Goal: Task Accomplishment & Management: Use online tool/utility

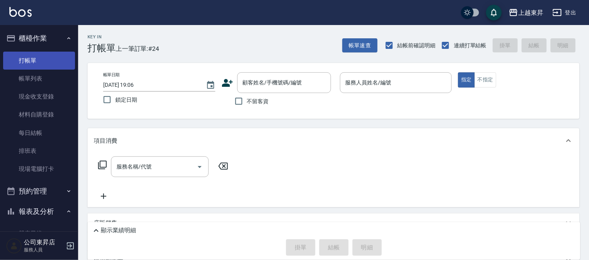
click at [35, 60] on link "打帳單" at bounding box center [39, 61] width 72 height 18
click at [359, 79] on div "服務人員姓名/編號 服務人員姓名/編號" at bounding box center [396, 82] width 112 height 21
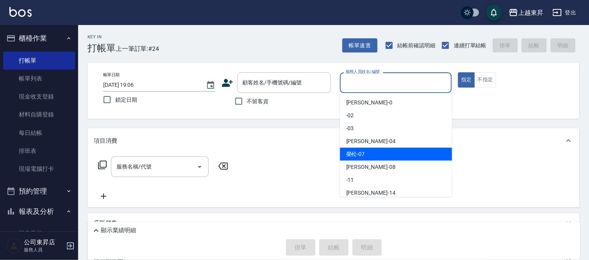
click at [374, 153] on div "[PERSON_NAME] -07" at bounding box center [396, 154] width 112 height 13
type input "[PERSON_NAME]-07"
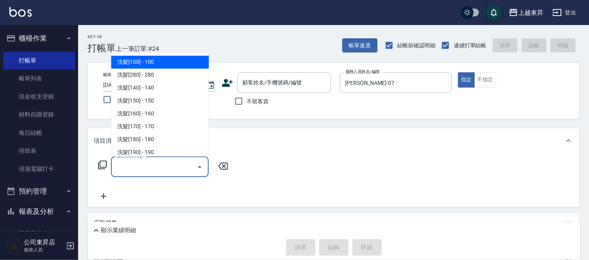
click at [163, 167] on input "服務名稱/代號" at bounding box center [154, 167] width 79 height 14
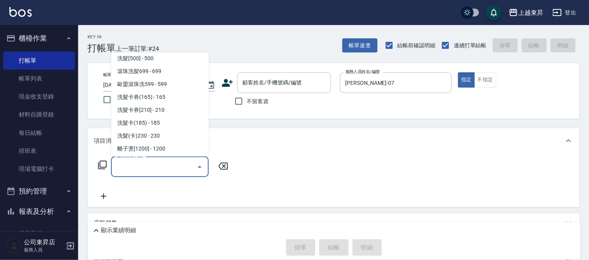
scroll to position [174, 0]
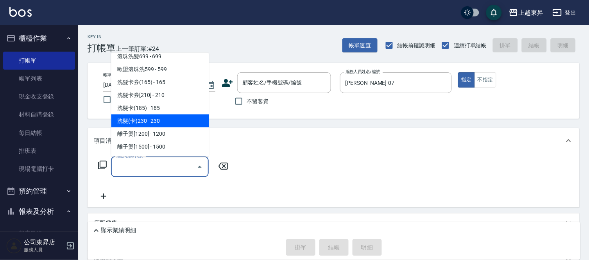
click at [165, 117] on span "洗髮(卡)230 - 230" at bounding box center [160, 121] width 98 height 13
type input "洗髮(卡)230(224)"
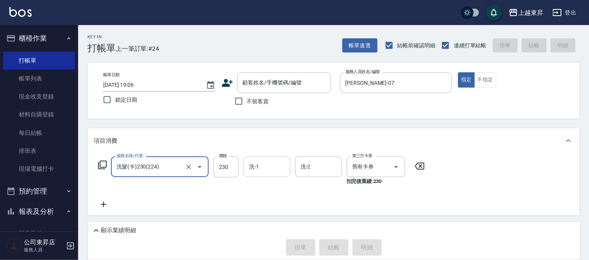
click at [261, 169] on input "洗-1" at bounding box center [267, 167] width 40 height 14
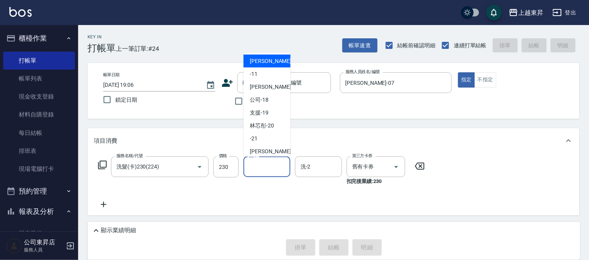
scroll to position [87, 0]
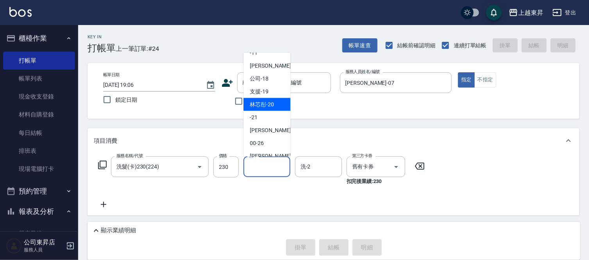
click at [272, 100] on span "林芯彤 -20" at bounding box center [262, 104] width 24 height 8
type input "林芯彤-20"
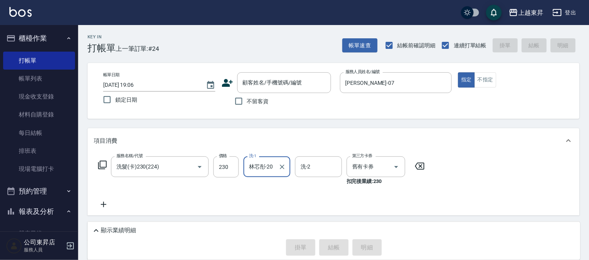
drag, startPoint x: 239, startPoint y: 104, endPoint x: 262, endPoint y: 124, distance: 30.4
click at [240, 103] on input "不留客資" at bounding box center [239, 101] width 16 height 16
checkbox input "true"
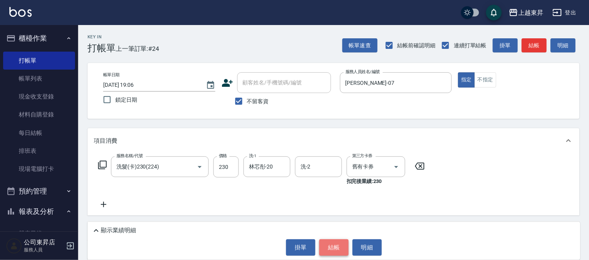
click at [340, 245] on button "結帳" at bounding box center [333, 247] width 29 height 16
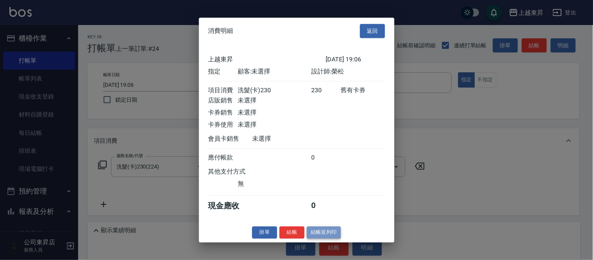
click at [331, 235] on button "結帳並列印" at bounding box center [324, 232] width 34 height 12
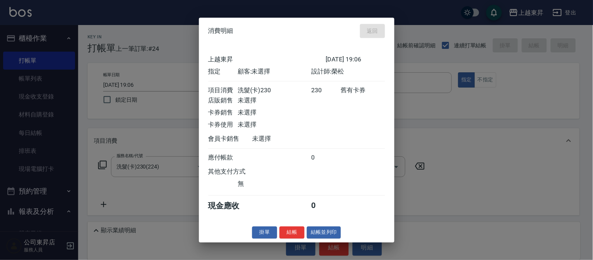
type input "2025/10/04 19:38"
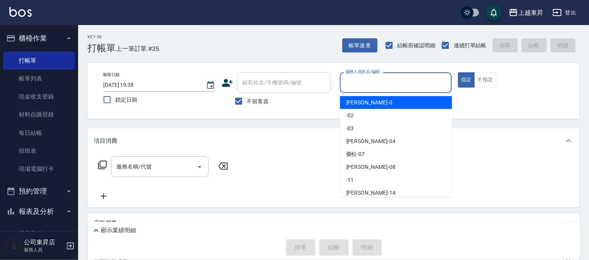
click at [364, 80] on input "服務人員姓名/編號" at bounding box center [396, 83] width 105 height 14
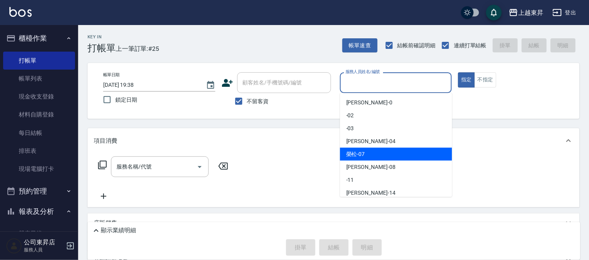
drag, startPoint x: 355, startPoint y: 153, endPoint x: 472, endPoint y: 82, distance: 136.6
click at [356, 153] on span "[PERSON_NAME] -07" at bounding box center [355, 154] width 19 height 8
type input "[PERSON_NAME]-07"
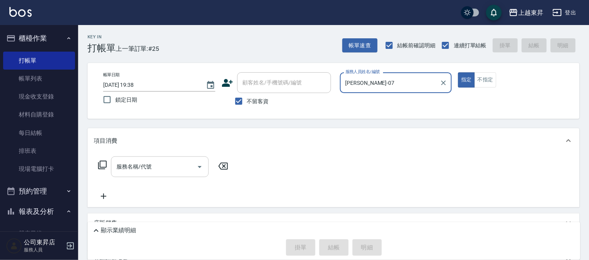
click at [162, 163] on input "服務名稱/代號" at bounding box center [154, 167] width 79 height 14
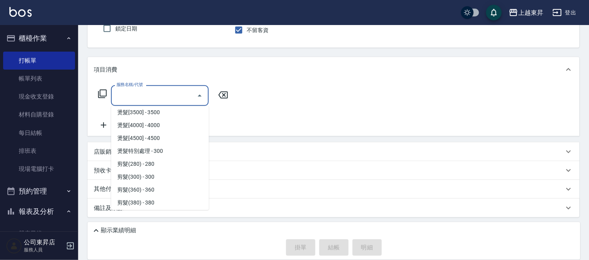
scroll to position [521, 0]
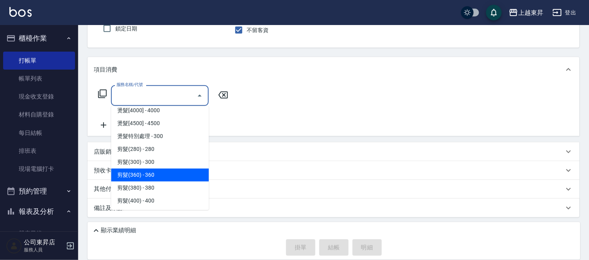
click at [161, 172] on span "剪髮(360) - 360" at bounding box center [160, 174] width 98 height 13
type input "剪髮(360)(403)"
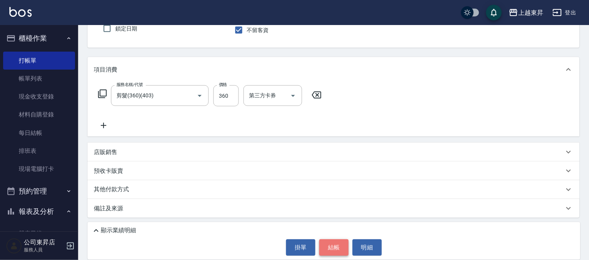
click at [337, 245] on button "結帳" at bounding box center [333, 247] width 29 height 16
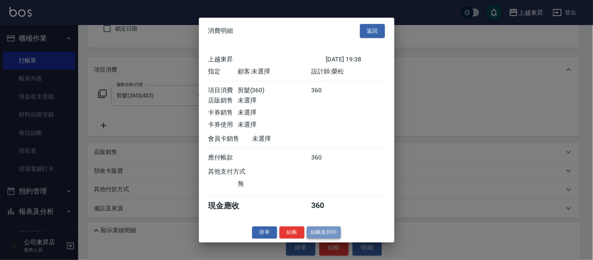
click at [327, 233] on button "結帳並列印" at bounding box center [324, 232] width 34 height 12
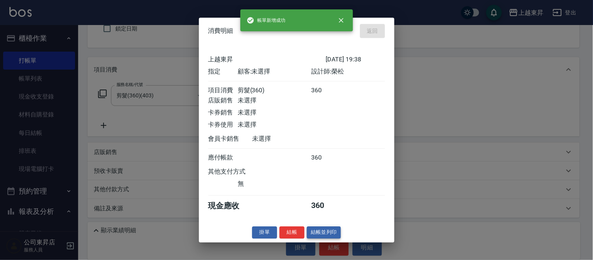
type input "2025/10/04 19:39"
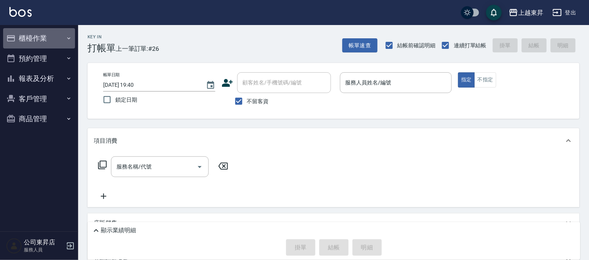
click at [70, 39] on icon "button" at bounding box center [69, 38] width 6 height 6
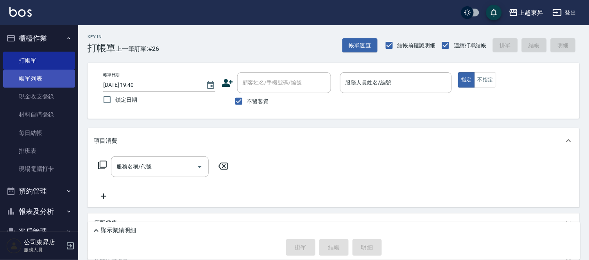
click at [50, 77] on link "帳單列表" at bounding box center [39, 79] width 72 height 18
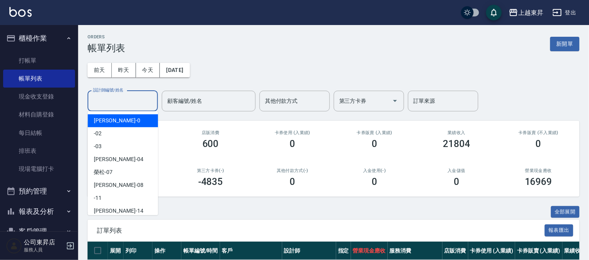
click at [111, 99] on input "設計師編號/姓名" at bounding box center [122, 101] width 63 height 14
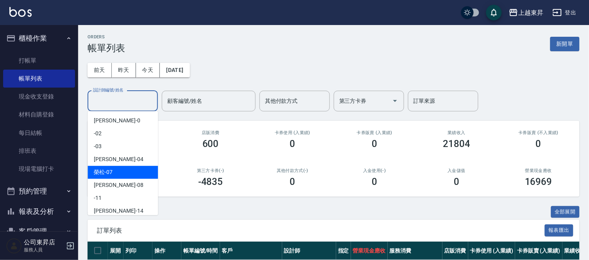
click at [103, 169] on span "[PERSON_NAME] -07" at bounding box center [103, 172] width 19 height 8
type input "[PERSON_NAME]-07"
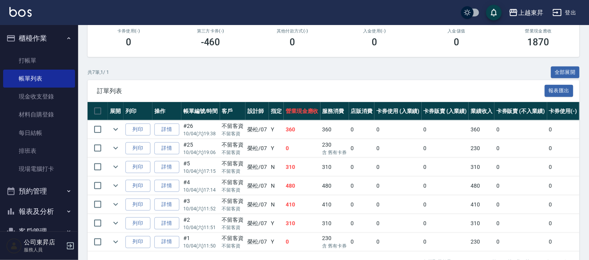
scroll to position [169, 0]
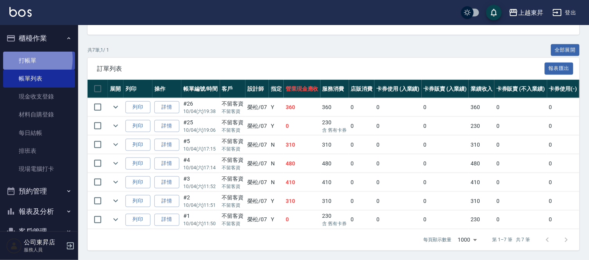
click at [23, 59] on link "打帳單" at bounding box center [39, 61] width 72 height 18
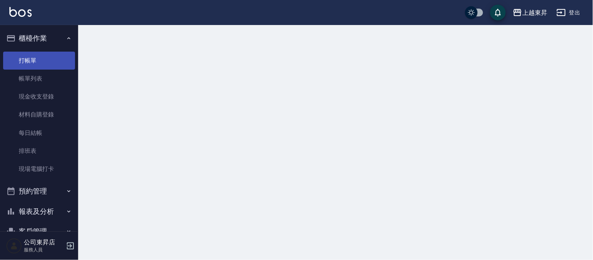
click at [23, 59] on link "打帳單" at bounding box center [39, 61] width 72 height 18
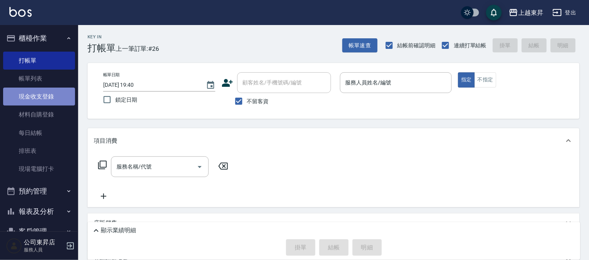
click at [51, 96] on link "現金收支登錄" at bounding box center [39, 97] width 72 height 18
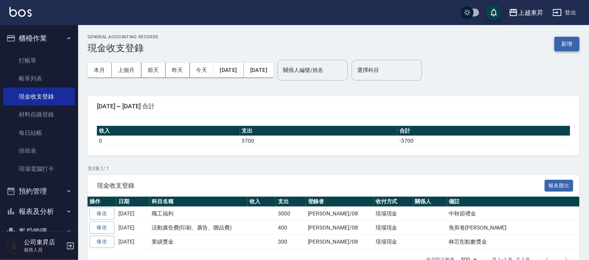
click at [568, 41] on button "新增" at bounding box center [567, 44] width 25 height 14
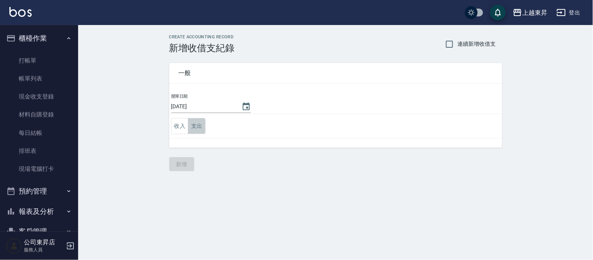
click at [199, 128] on button "支出" at bounding box center [197, 126] width 18 height 16
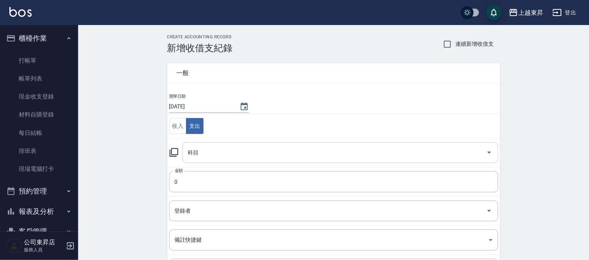
click at [196, 151] on div "科目 科目" at bounding box center [341, 152] width 316 height 21
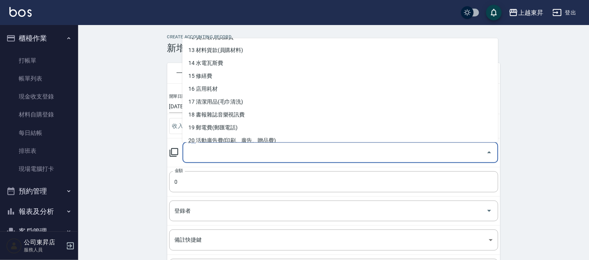
scroll to position [174, 0]
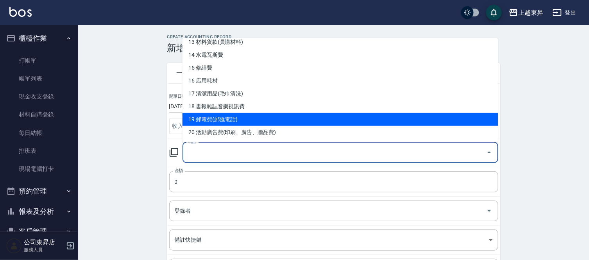
drag, startPoint x: 201, startPoint y: 116, endPoint x: 192, endPoint y: 111, distance: 11.0
click at [200, 115] on li "19 郵電費(郵匯電話)" at bounding box center [341, 119] width 316 height 13
type input "19 郵電費(郵匯電話)"
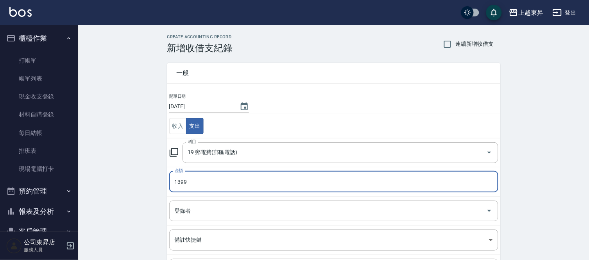
type input "1399"
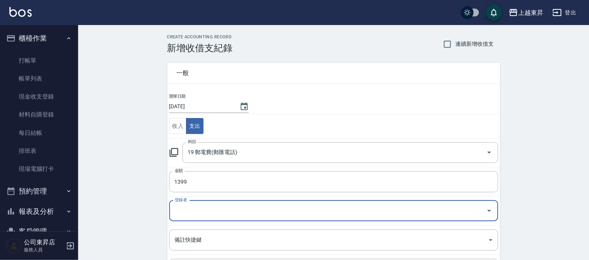
click at [188, 213] on input "登錄者" at bounding box center [328, 211] width 310 height 14
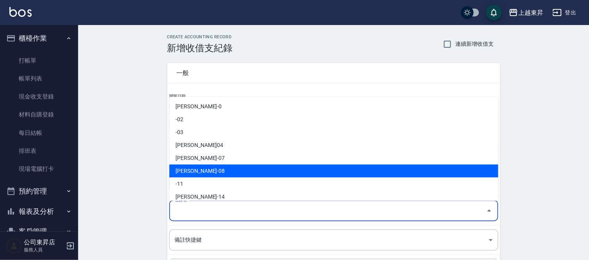
click at [197, 171] on li "[PERSON_NAME]-08" at bounding box center [333, 171] width 329 height 13
type input "[PERSON_NAME]-08"
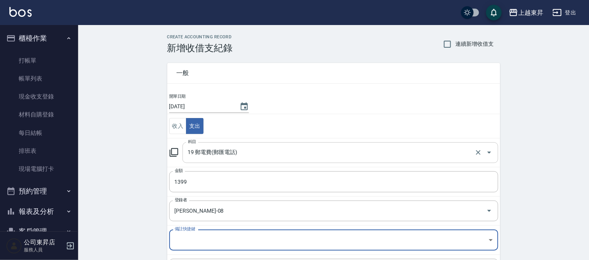
scroll to position [85, 0]
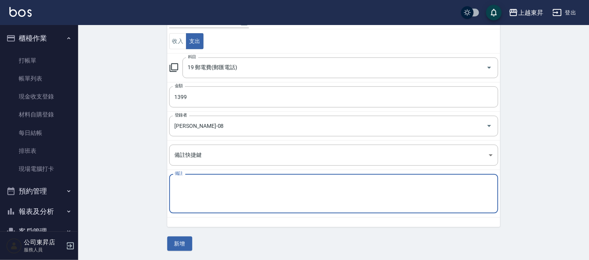
click at [184, 182] on div "備註 x 備註" at bounding box center [333, 193] width 329 height 39
click at [208, 183] on textarea "電話費1線4902線909" at bounding box center [334, 194] width 318 height 27
type textarea "電話費1線490--2線909"
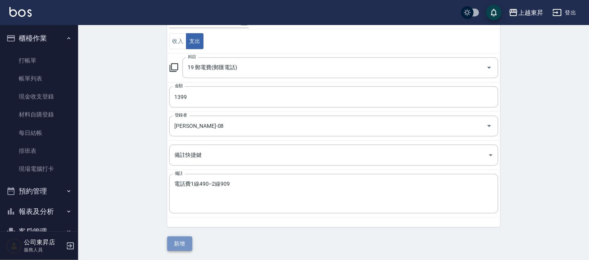
click at [180, 245] on button "新增" at bounding box center [179, 243] width 25 height 14
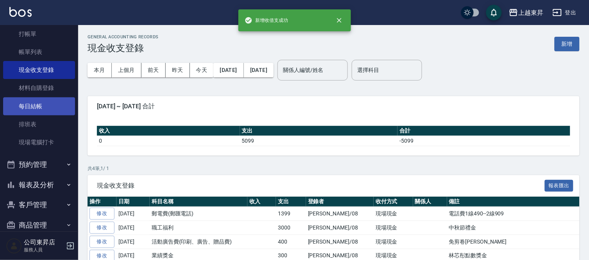
scroll to position [39, 0]
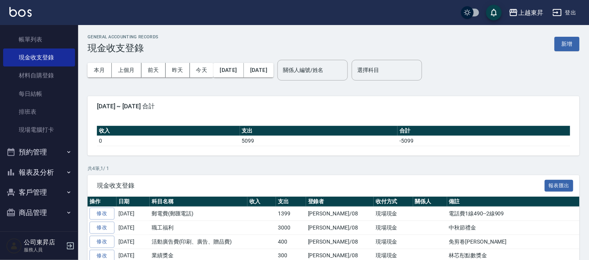
click at [35, 171] on button "報表及分析" at bounding box center [39, 172] width 72 height 20
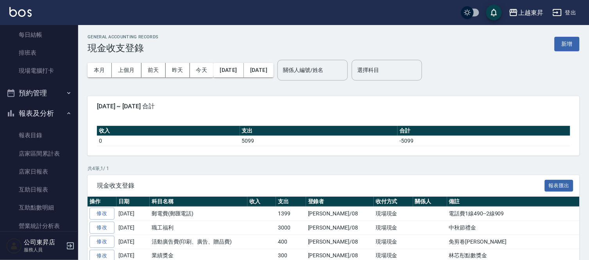
scroll to position [169, 0]
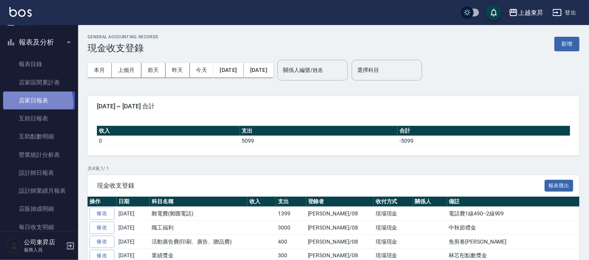
click at [36, 102] on link "店家日報表" at bounding box center [39, 100] width 72 height 18
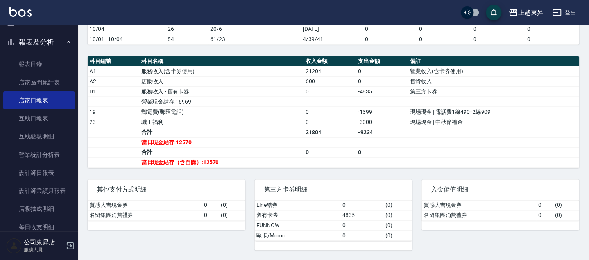
scroll to position [233, 0]
click at [41, 172] on link "設計師日報表" at bounding box center [39, 173] width 72 height 18
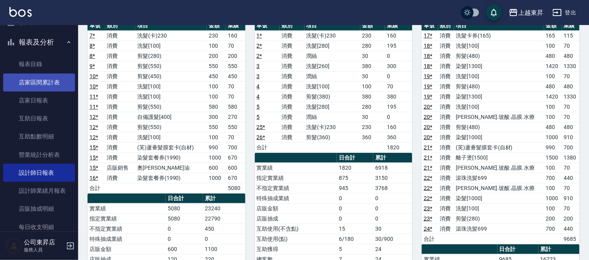
scroll to position [39, 0]
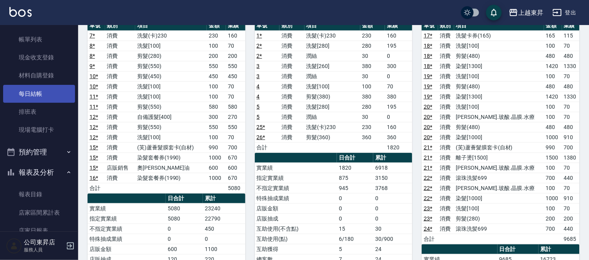
click at [31, 91] on link "每日結帳" at bounding box center [39, 94] width 72 height 18
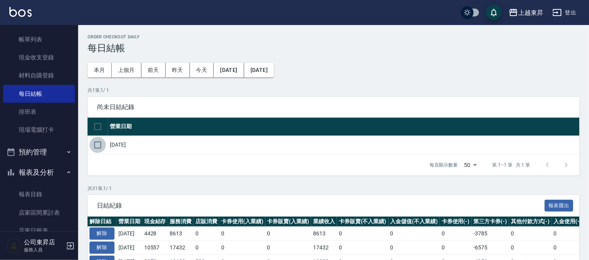
click at [95, 143] on input "checkbox" at bounding box center [98, 145] width 16 height 16
checkbox input "true"
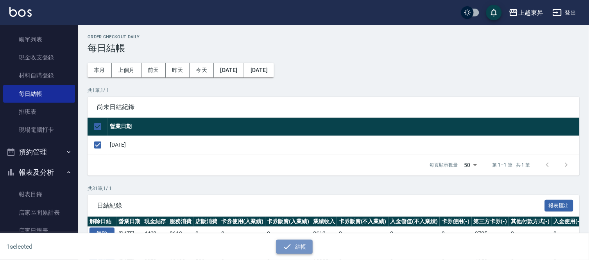
click at [283, 244] on icon "button" at bounding box center [287, 246] width 9 height 9
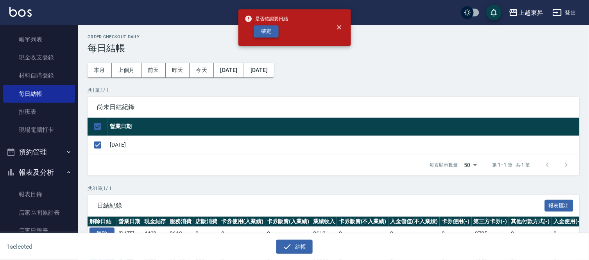
click at [263, 27] on button "確定" at bounding box center [266, 31] width 25 height 12
checkbox input "false"
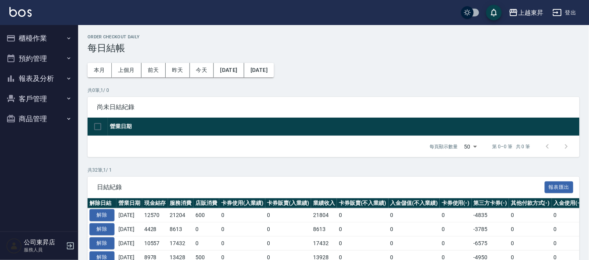
click at [29, 77] on button "報表及分析" at bounding box center [39, 78] width 72 height 20
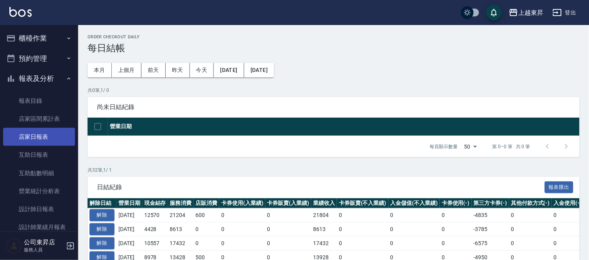
click at [44, 134] on link "店家日報表" at bounding box center [39, 137] width 72 height 18
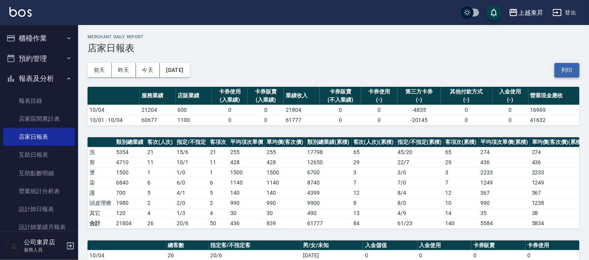
click at [567, 72] on button "列印" at bounding box center [567, 70] width 25 height 14
click at [23, 159] on link "互助日報表" at bounding box center [39, 155] width 72 height 18
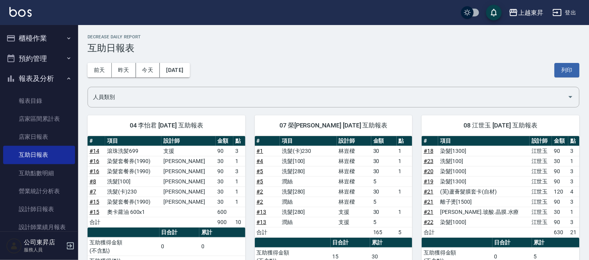
drag, startPoint x: 565, startPoint y: 68, endPoint x: 461, endPoint y: 231, distance: 193.4
click at [565, 68] on button "列印" at bounding box center [567, 70] width 25 height 14
click at [20, 206] on link "設計師日報表" at bounding box center [39, 209] width 72 height 18
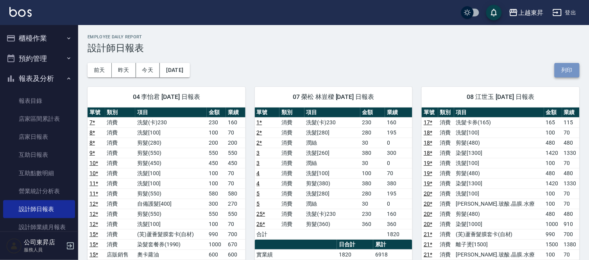
click at [564, 65] on button "列印" at bounding box center [567, 70] width 25 height 14
